Goal: Information Seeking & Learning: Learn about a topic

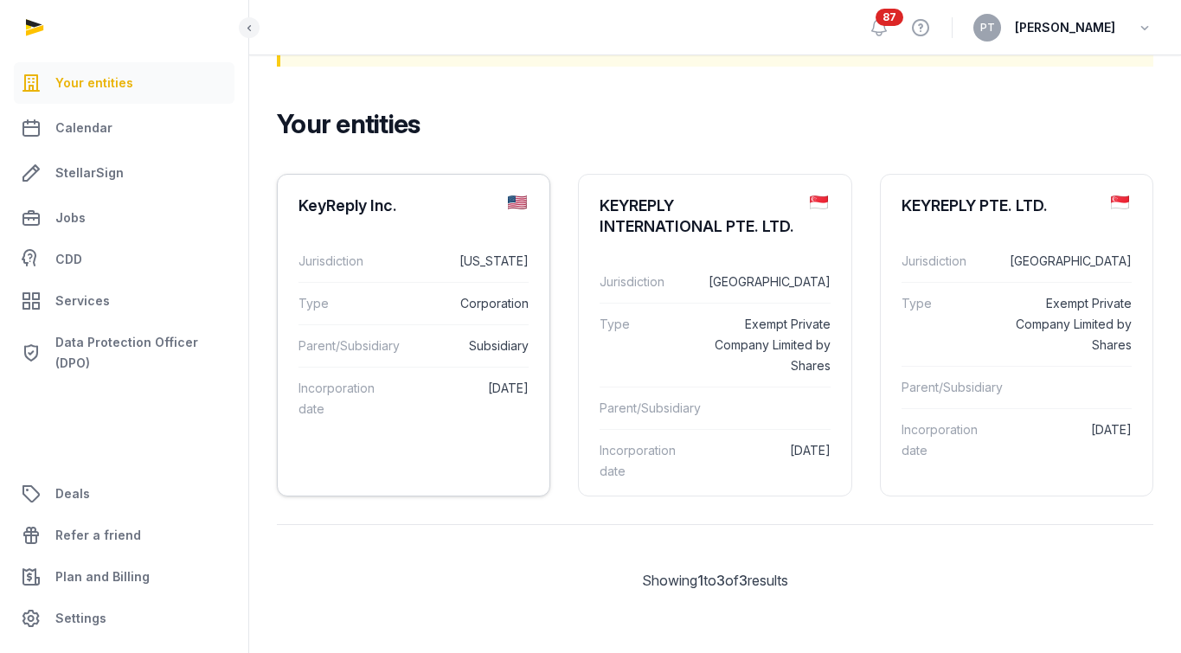
scroll to position [127, 0]
click at [381, 336] on dt "Parent/Subsidiary" at bounding box center [345, 346] width 93 height 21
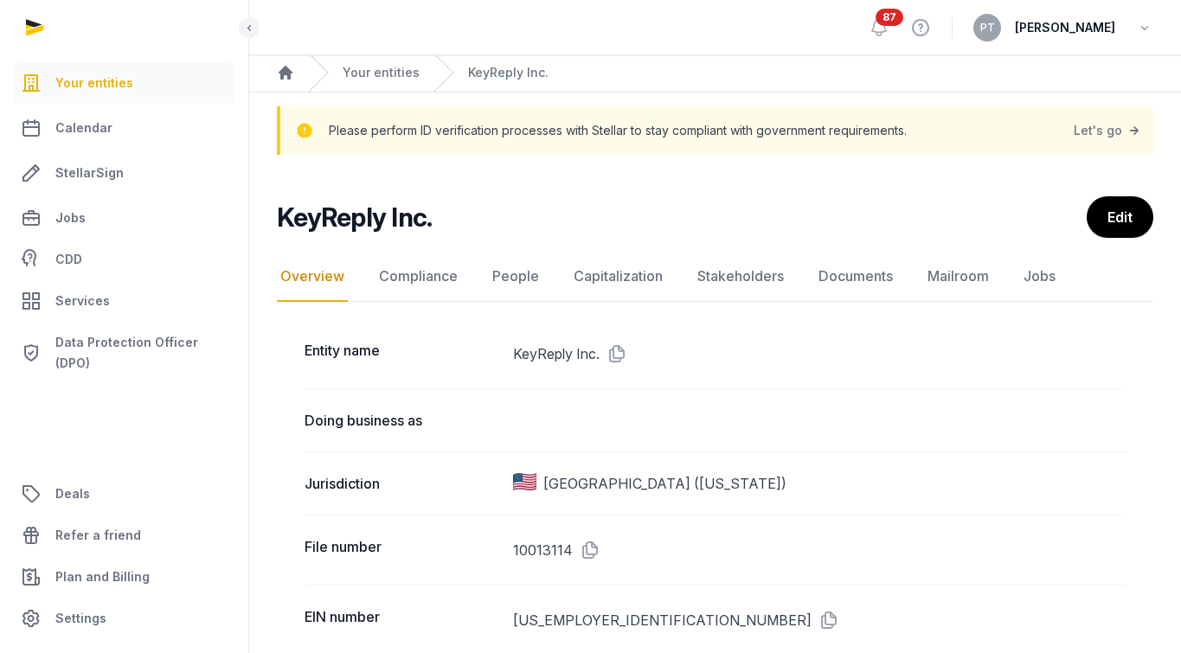
scroll to position [59, 0]
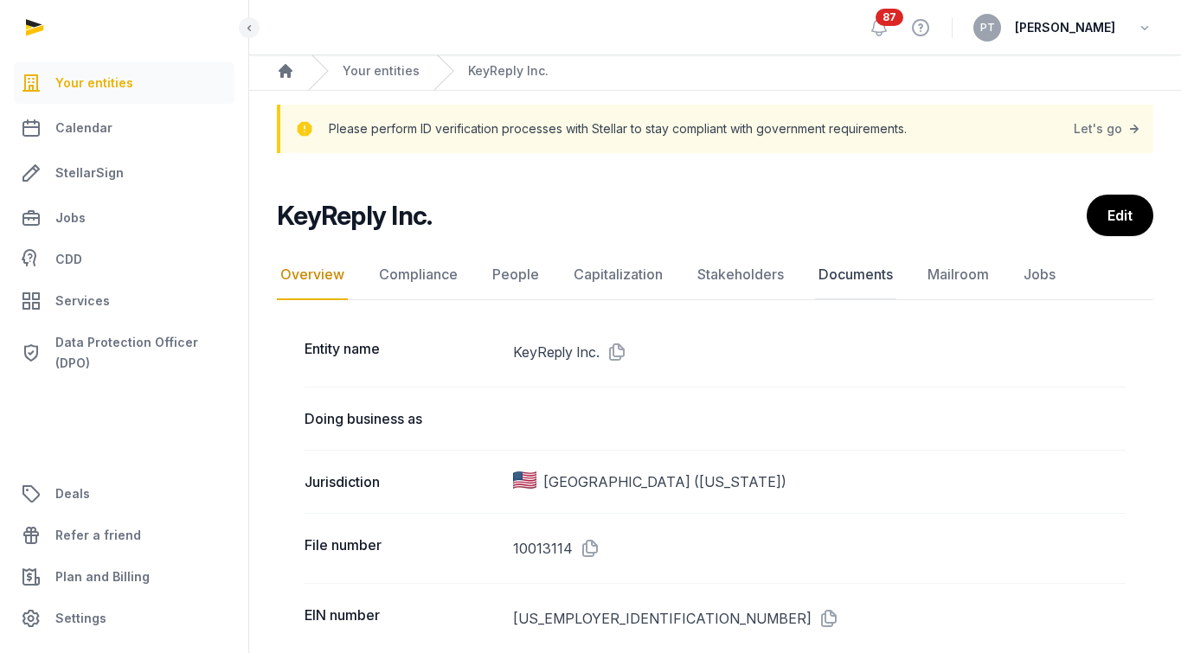
click at [851, 279] on link "Documents" at bounding box center [855, 275] width 81 height 50
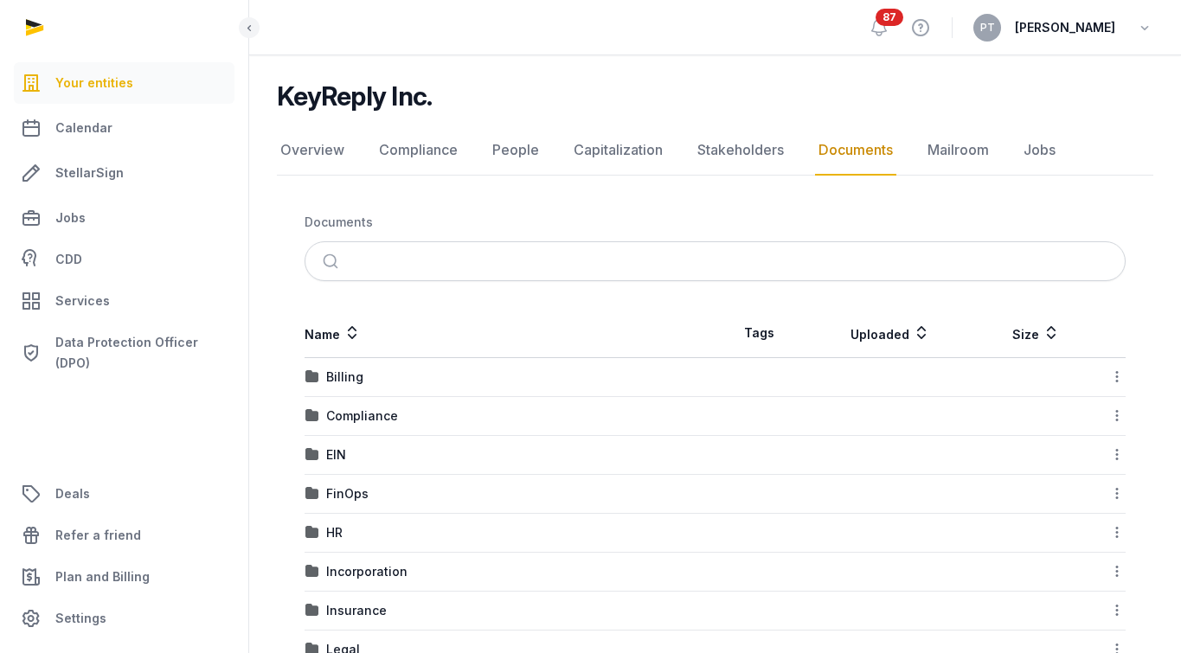
scroll to position [262, 0]
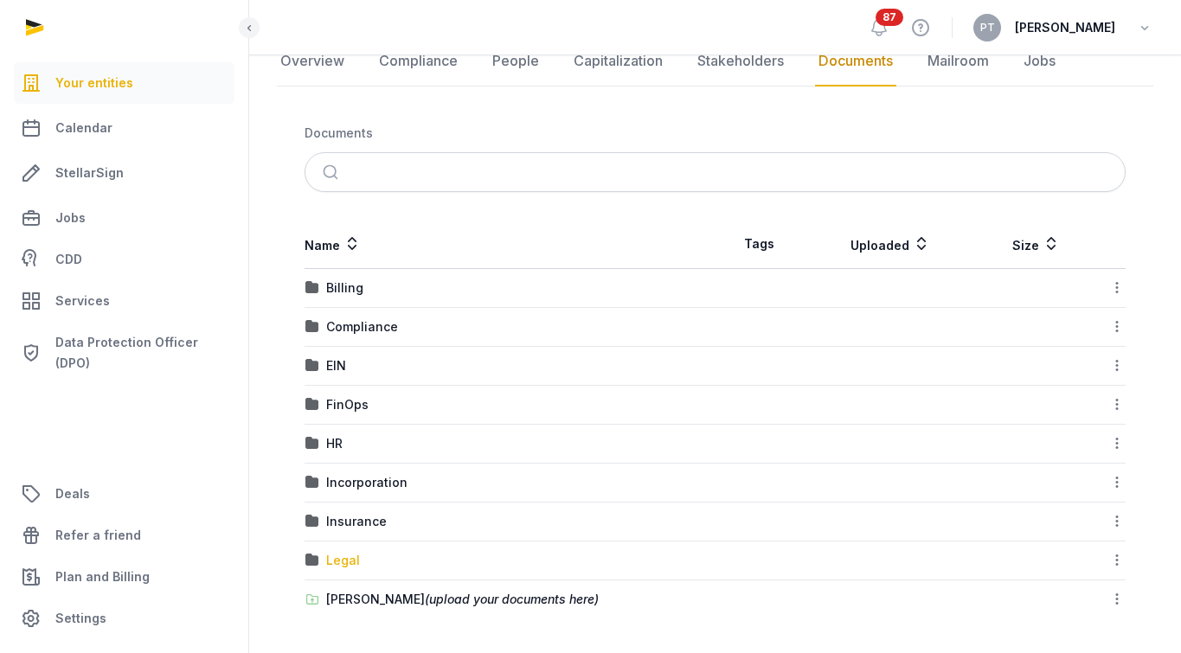
click at [341, 554] on div "Legal" at bounding box center [343, 560] width 34 height 17
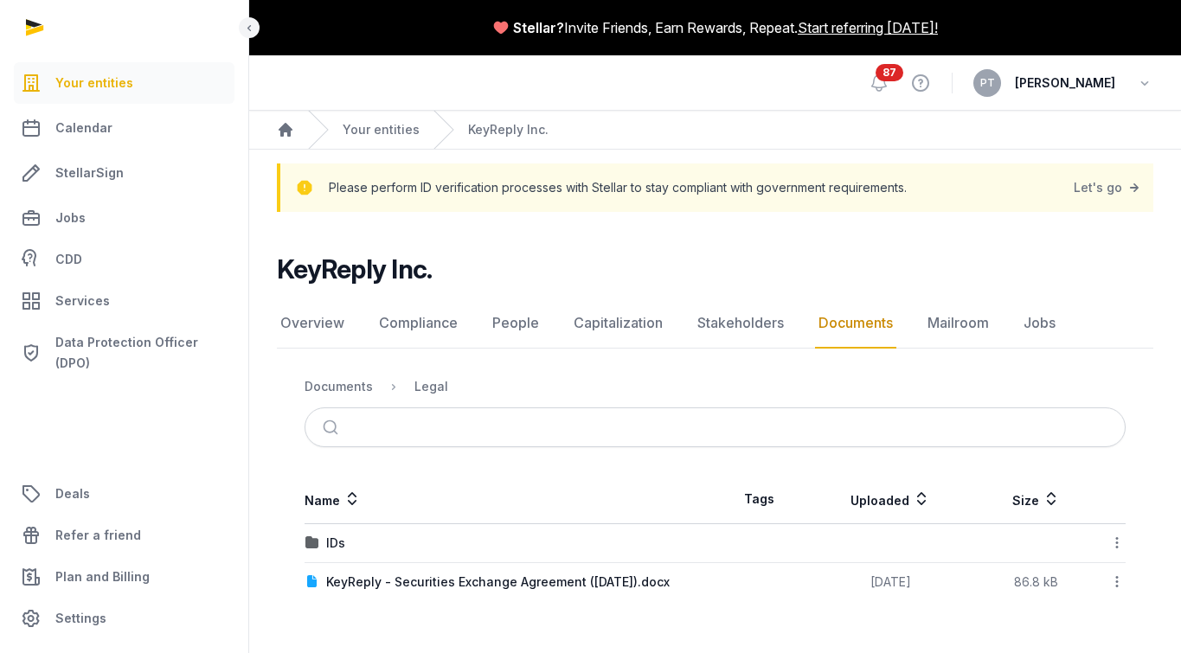
scroll to position [0, 0]
click at [331, 539] on div "IDs" at bounding box center [335, 543] width 19 height 17
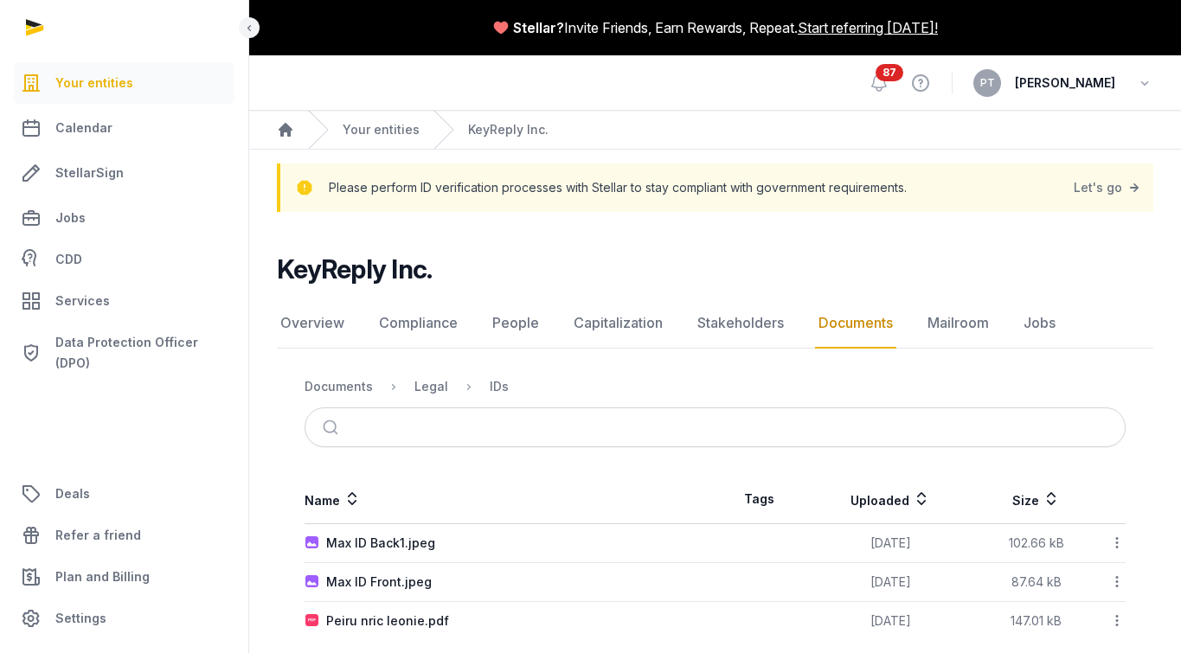
scroll to position [22, 0]
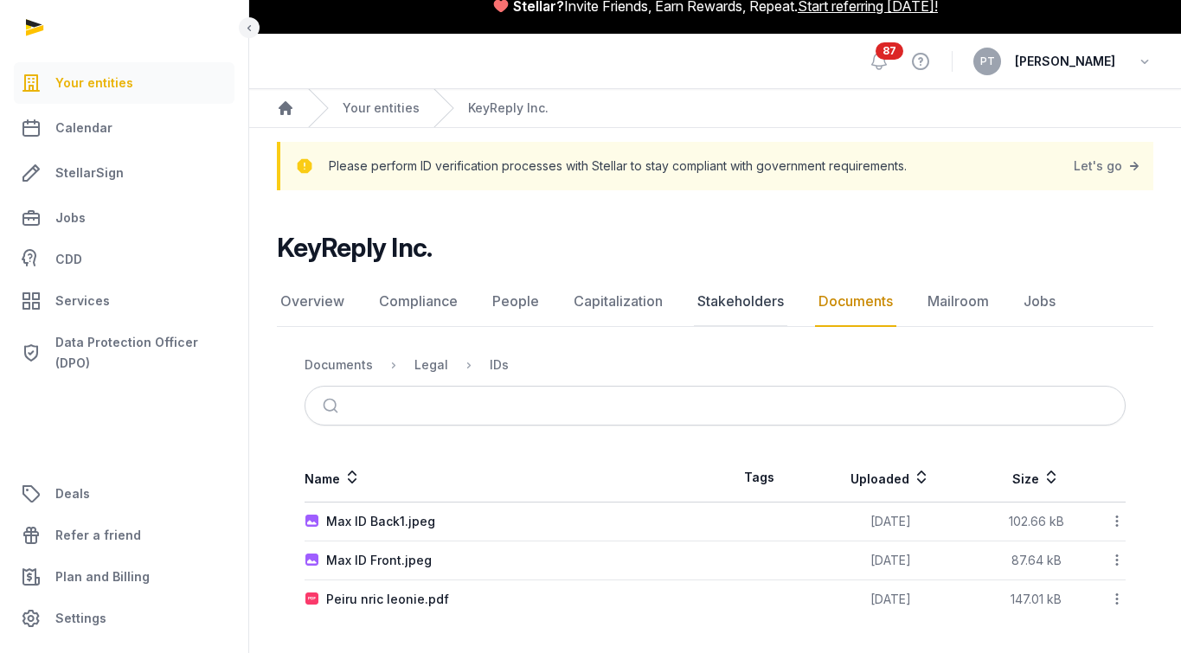
click at [734, 303] on link "Stakeholders" at bounding box center [740, 302] width 93 height 50
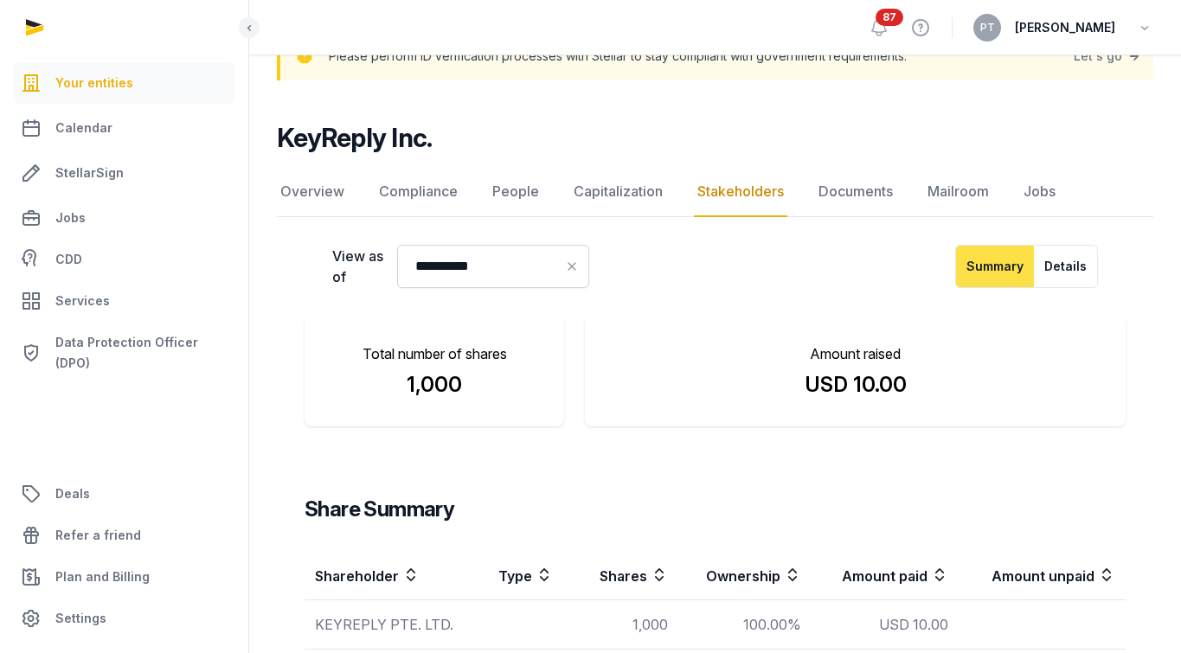
scroll to position [215, 0]
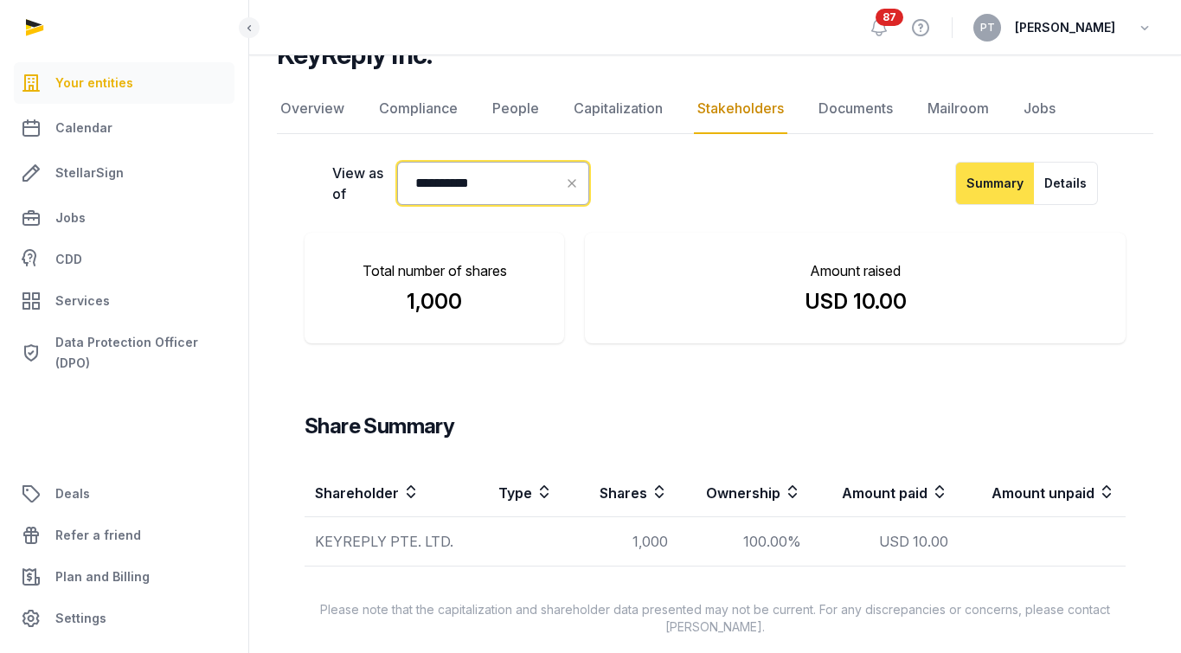
click at [519, 181] on input "**********" at bounding box center [493, 183] width 192 height 43
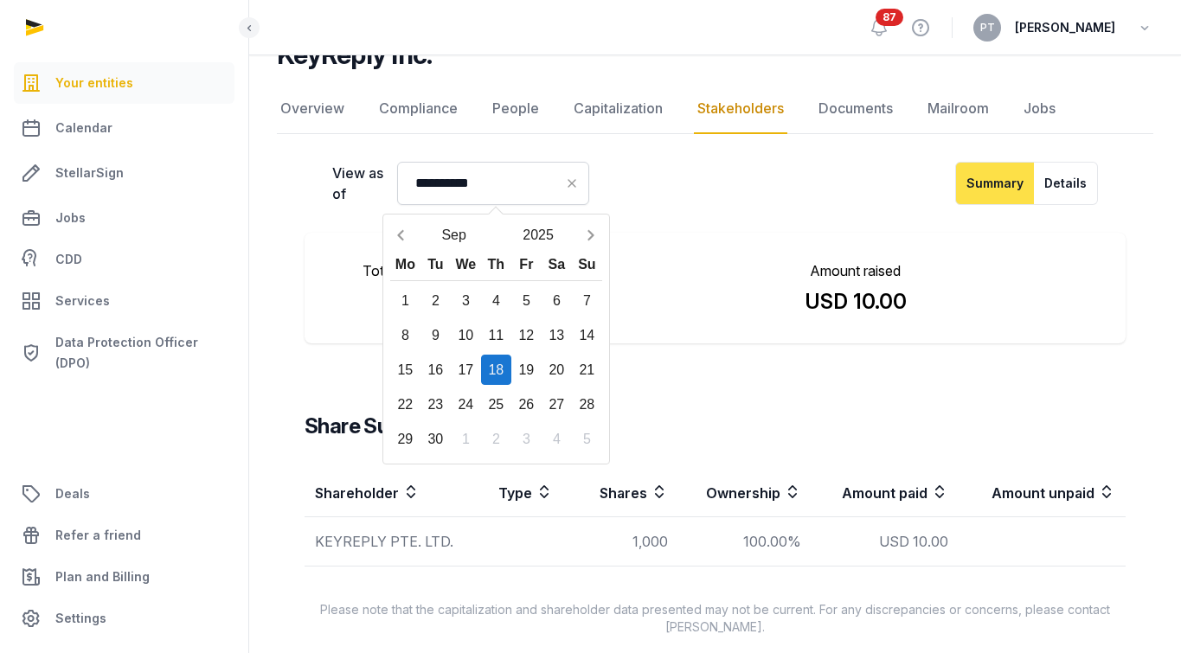
click at [498, 372] on div "18" at bounding box center [496, 370] width 30 height 30
